Goal: Information Seeking & Learning: Learn about a topic

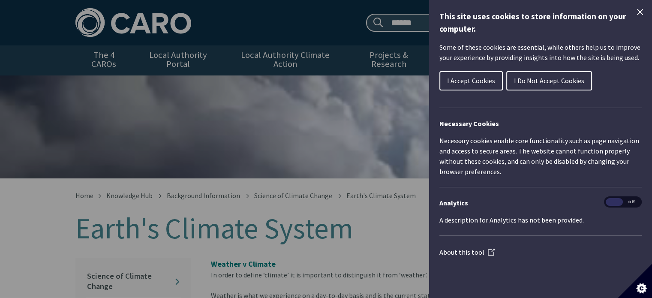
click at [571, 75] on button "I Do Not Accept Cookies" at bounding box center [549, 80] width 86 height 19
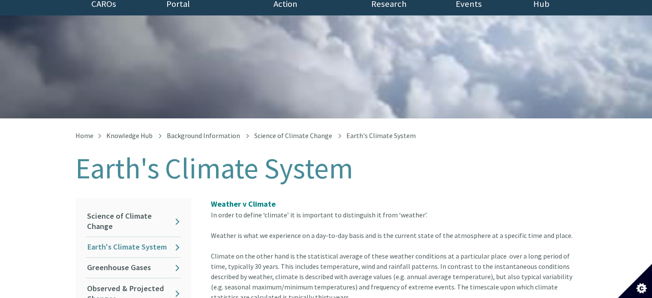
scroll to position [86, 0]
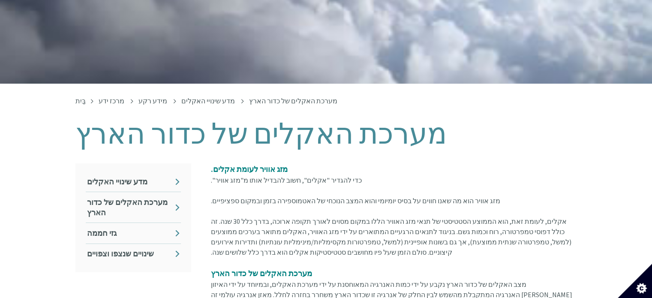
click at [460, 143] on h1 "מערכת האקלים של כדור הארץ" at bounding box center [326, 134] width 502 height 32
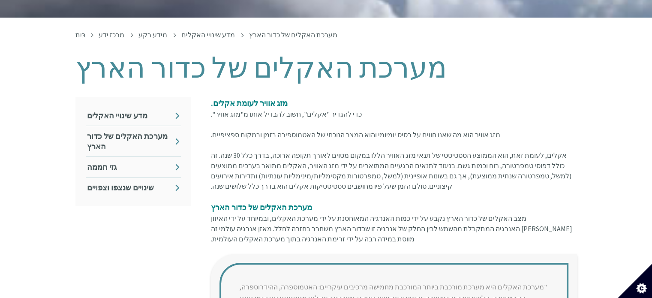
scroll to position [171, 0]
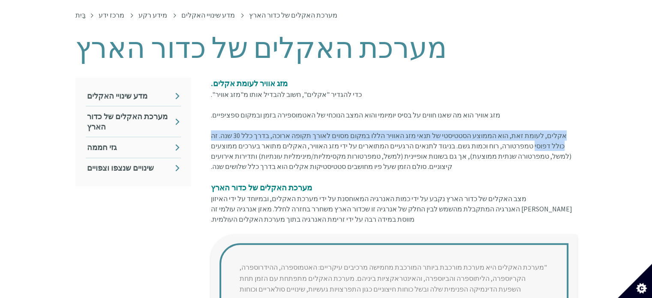
drag, startPoint x: 566, startPoint y: 137, endPoint x: 310, endPoint y: 130, distance: 255.6
type textarea "**********"
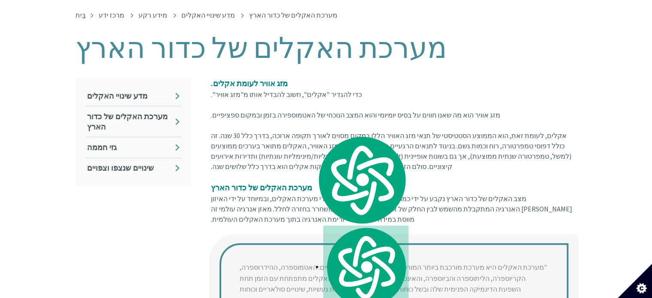
click at [469, 89] on div "מזג אוויר לעומת אקלים. כדי להגדיר "אקלים", חשוב להבדיל אותו מ"מזג אוויר". מזג א…" at bounding box center [394, 99] width 366 height 42
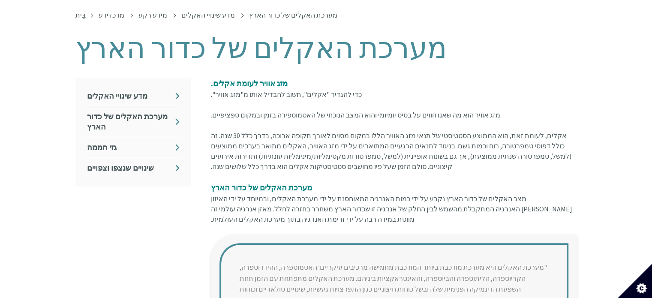
click at [405, 81] on div "מזג אוויר לעומת אקלים. כדי להגדיר "אקלים", חשוב להבדיל אותו מ"מזג אוויר". מזג א…" at bounding box center [394, 99] width 366 height 42
click at [164, 123] on link "מערכת האקלים של כדור הארץ" at bounding box center [133, 121] width 95 height 30
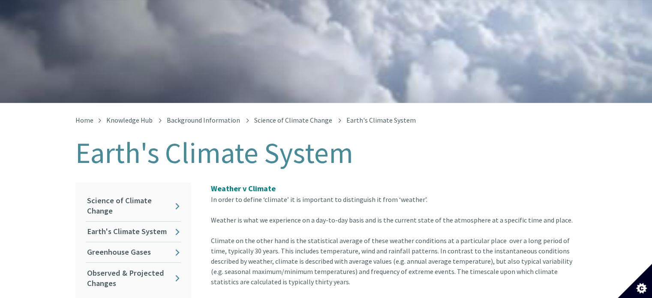
scroll to position [129, 0]
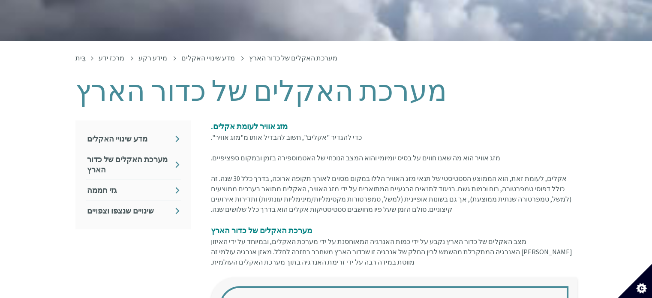
click at [508, 104] on h1 "מערכת האקלים של כדור הארץ" at bounding box center [326, 91] width 502 height 32
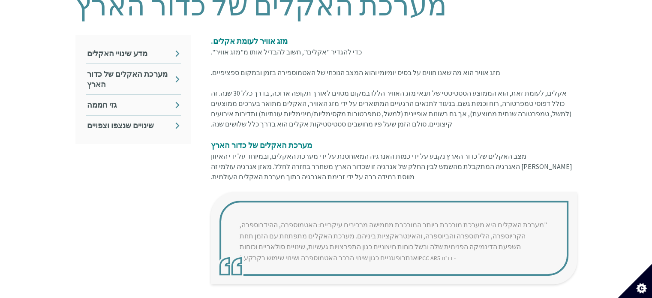
scroll to position [214, 0]
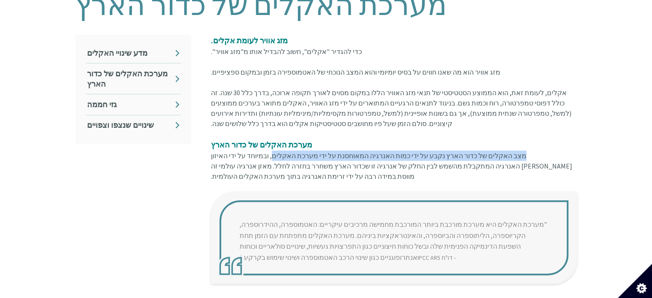
drag, startPoint x: 562, startPoint y: 156, endPoint x: 329, endPoint y: 159, distance: 233.2
type textarea "**********"
click at [329, 159] on div "מצב האקלים של כדור הארץ נקבע על ידי כמות האנרגיה המאוחסנת על ידי מערכת האקלים, …" at bounding box center [394, 170] width 366 height 41
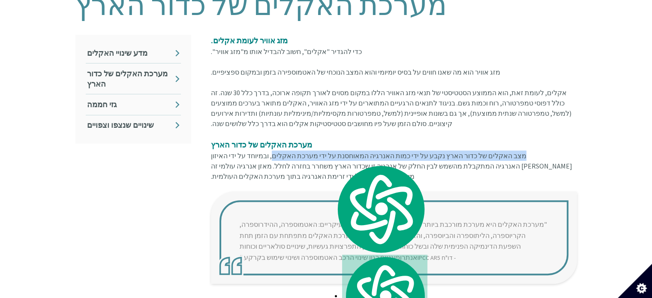
copy font "מצב האקלים של כדור הארץ נקבע על ידי כמות האנרגיה המאוחסנת על ידי מערכת האקלים"
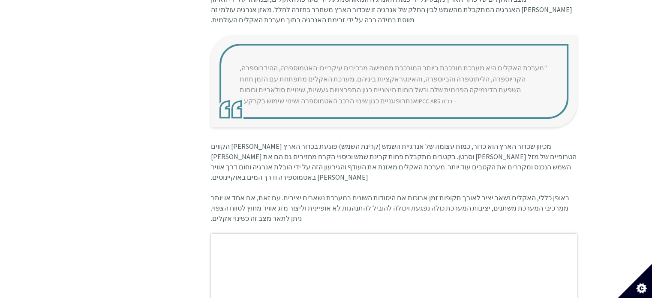
scroll to position [386, 0]
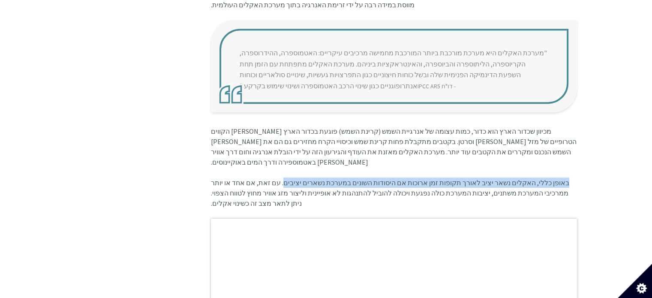
drag, startPoint x: 562, startPoint y: 172, endPoint x: 300, endPoint y: 170, distance: 262.3
click at [300, 170] on div "מכיוון שכדור הארץ הוא כדור, כמות עצומה של אנרגיית השמש (קרינת השמש) פוגעת בכדור…" at bounding box center [394, 286] width 366 height 320
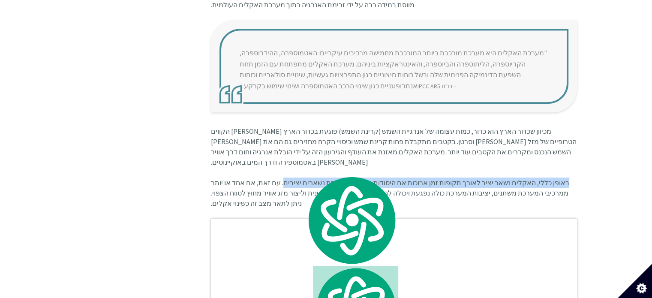
copy font "באופן כללי, האקלים נשאר יציב לאורך תקופות זמן ארוכות אם היסודות השונים במערכת נ…"
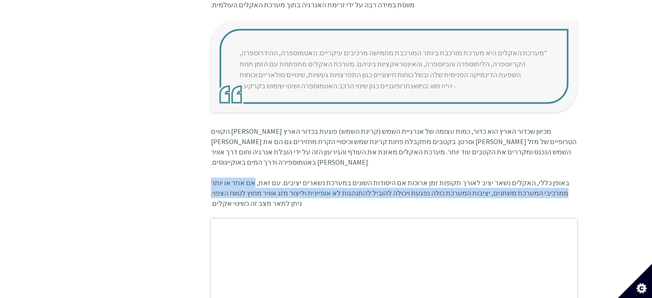
drag, startPoint x: 273, startPoint y: 174, endPoint x: 259, endPoint y: 184, distance: 16.9
click at [259, 184] on font "באופן כללי, האקלים נשאר יציב לאורך תקופות זמן ארוכות אם היסודות השונים במערכת נ…" at bounding box center [390, 192] width 358 height 29
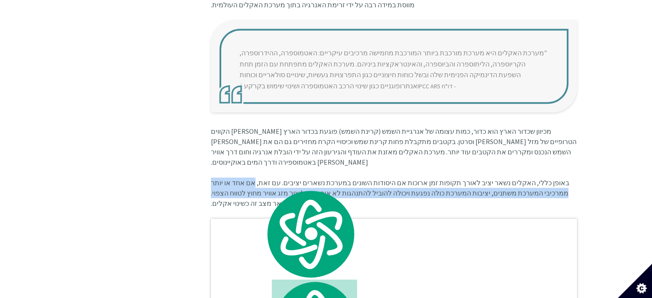
copy font "אם אחד או יותר ממרכיבי המערכת משתנים, יציבות המערכת כולה נפגעת ויכולה להוביל לה…"
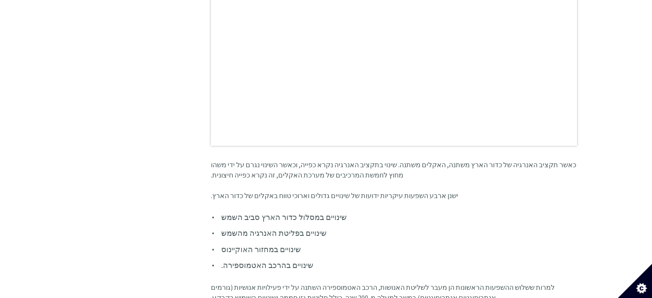
scroll to position [729, 0]
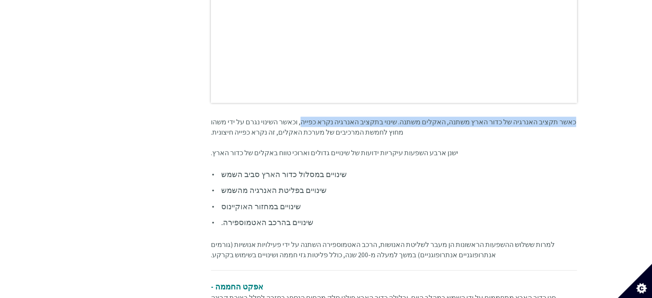
drag, startPoint x: 566, startPoint y: 113, endPoint x: 311, endPoint y: 114, distance: 255.5
click at [311, 117] on div "כאשר תקציב האנרגיה של כדור הארץ משתנה, האקלים משתנה. שינוי בתקציב האנרגיה נקרא …" at bounding box center [394, 132] width 366 height 31
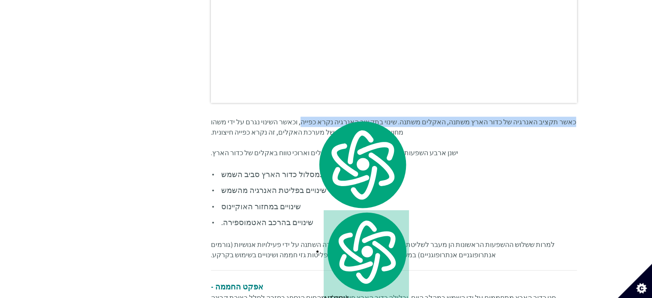
copy font "כאשר תקציב האנרגיה של כדור הארץ משתנה, האקלים משתנה. שינוי בתקציב האנרגיה נקרא …"
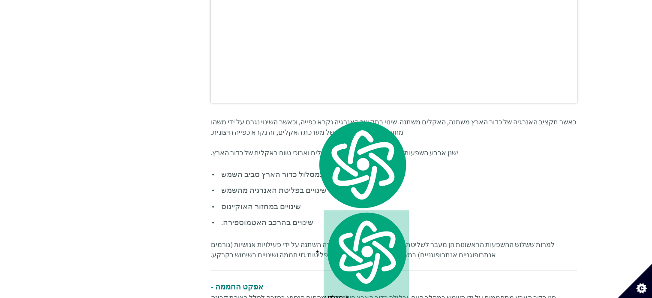
click at [467, 200] on li "שינויים במחזור האוקיינוס" at bounding box center [394, 206] width 366 height 12
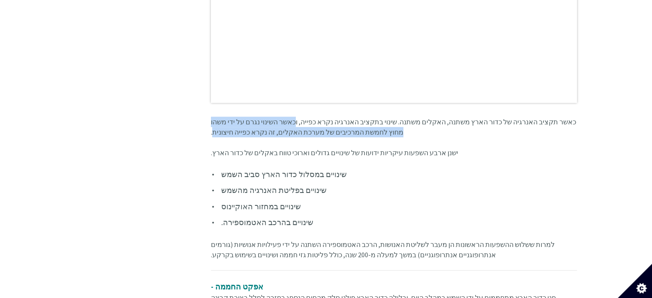
drag, startPoint x: 304, startPoint y: 110, endPoint x: 212, endPoint y: 124, distance: 92.9
click at [212, 124] on font "כאשר תקציב האנרגיה של כדור הארץ משתנה, האקלים משתנה. שינוי בתקציב האנרגיה נקרא …" at bounding box center [393, 126] width 365 height 19
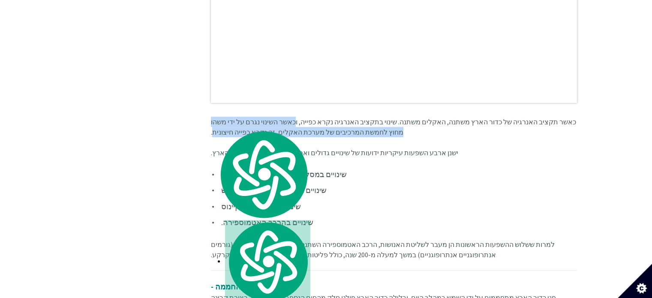
copy font "כאשר השינוי נגרם על ידי משהו מחוץ לחמשת המרכיבים של מערכת האקלים, זה נקרא כפייה…"
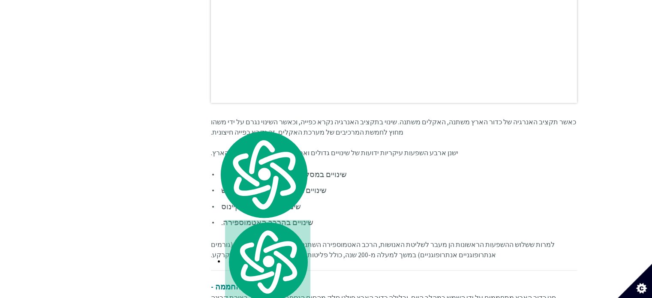
click at [436, 200] on li "שינויים במחזור האוקיינוס" at bounding box center [394, 206] width 366 height 12
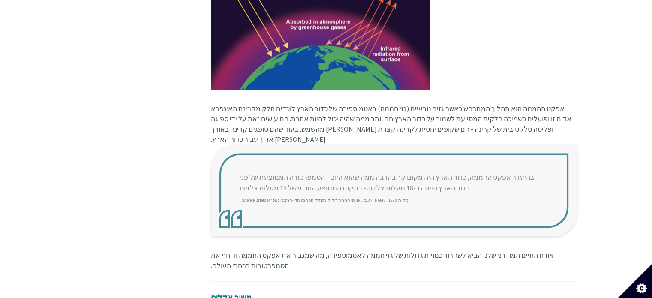
scroll to position [1115, 0]
